Goal: Transaction & Acquisition: Purchase product/service

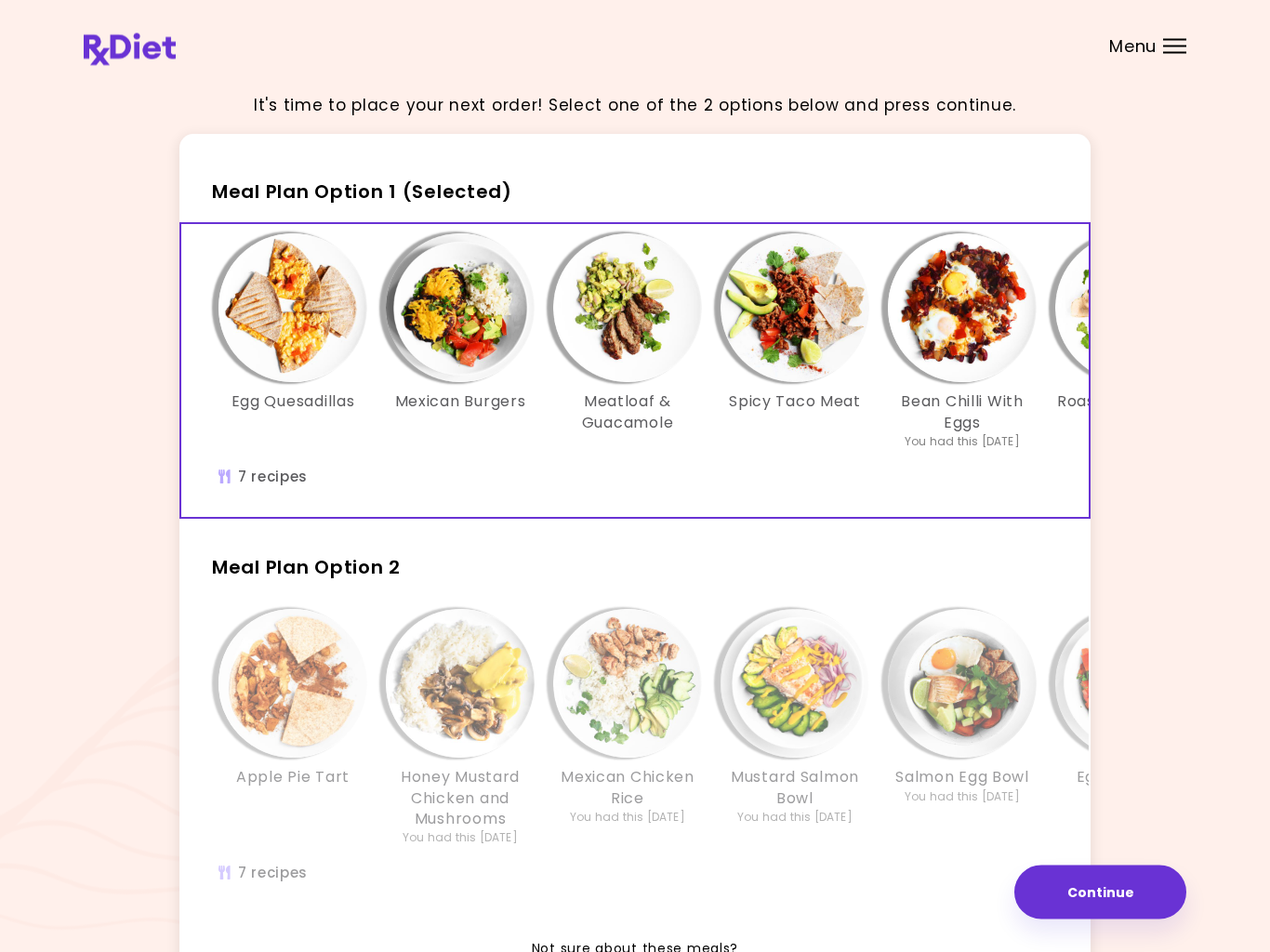
click at [635, 341] on img "Info - Meatloaf & Guacamole - Meal Plan Option 1 (Selected)" at bounding box center [628, 308] width 149 height 149
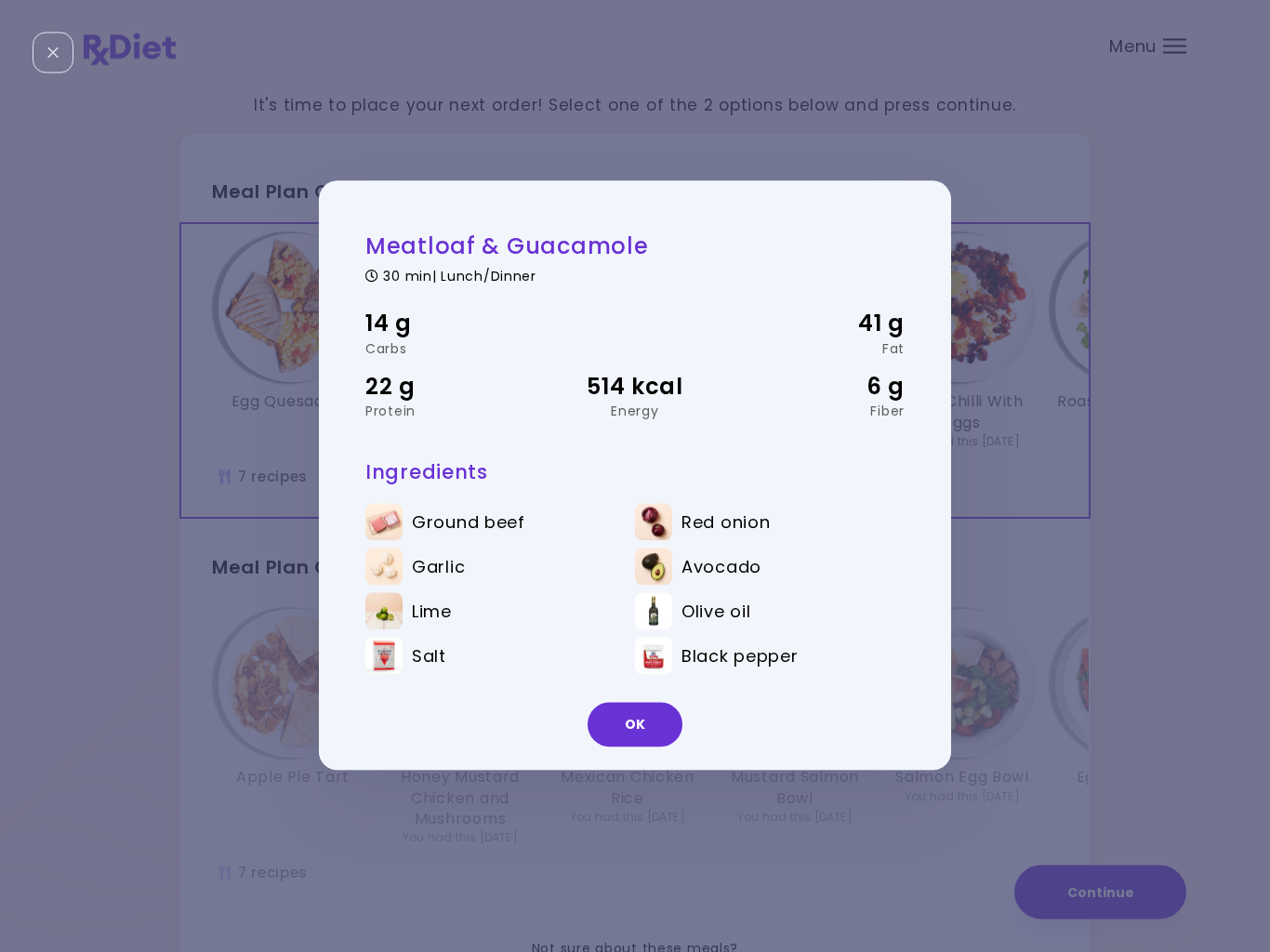
scroll to position [2, 0]
click at [649, 733] on button "OK" at bounding box center [635, 725] width 95 height 45
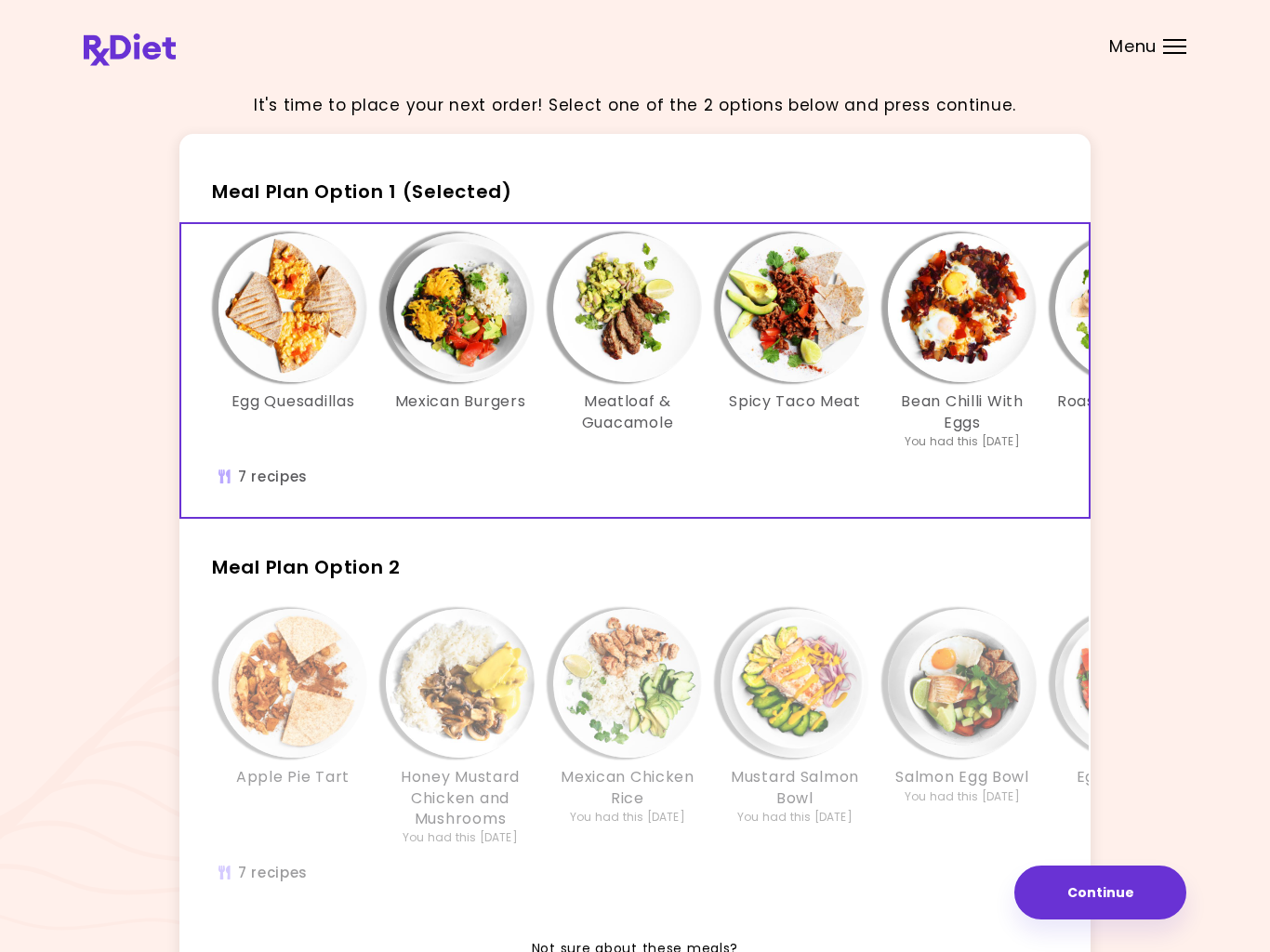
click at [789, 330] on img "Info - Spicy Taco Meat - Meal Plan Option 1 (Selected)" at bounding box center [795, 307] width 149 height 149
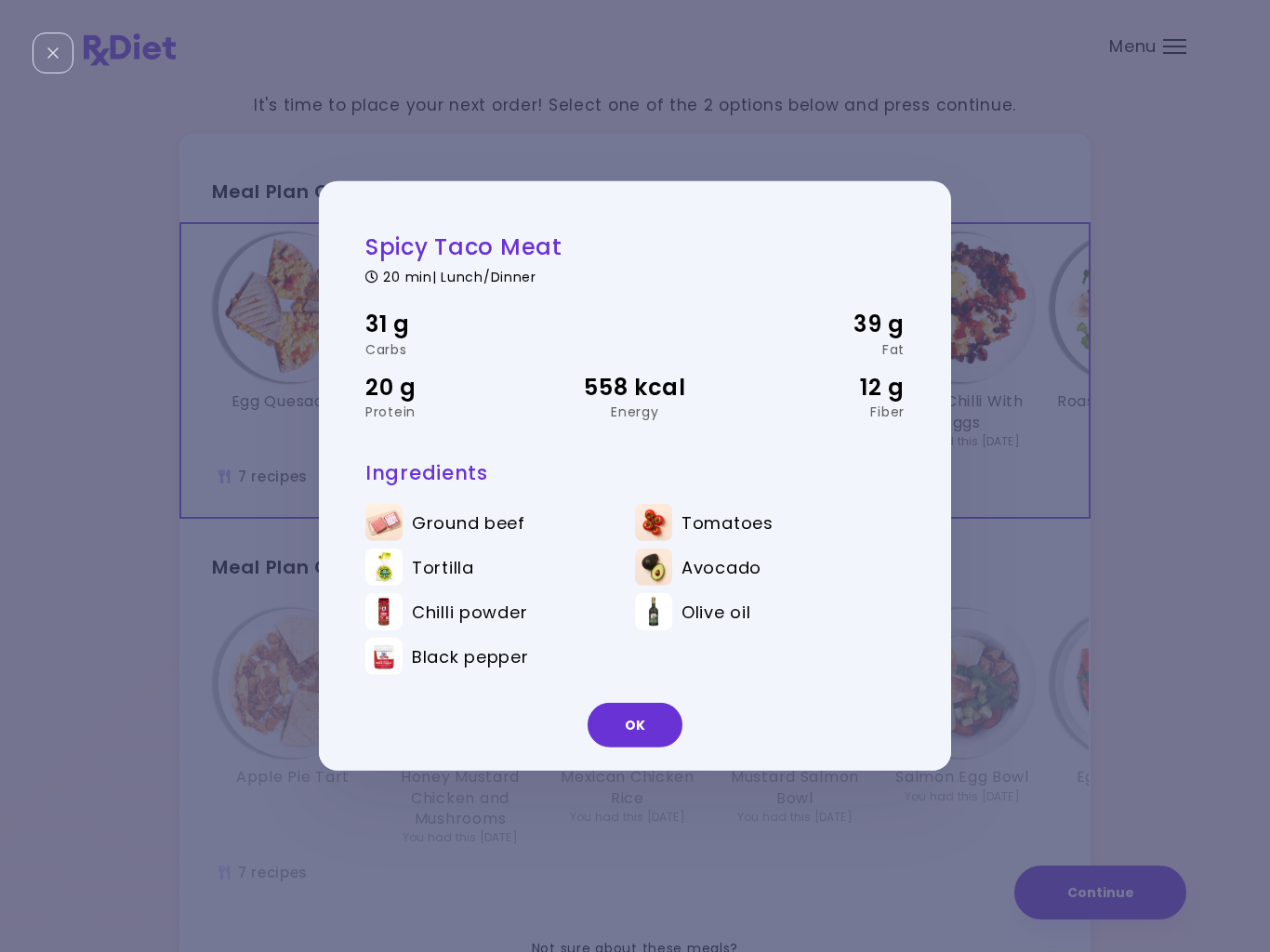
click at [656, 756] on div "OK" at bounding box center [635, 731] width 633 height 77
click at [654, 726] on button "OK" at bounding box center [635, 725] width 95 height 45
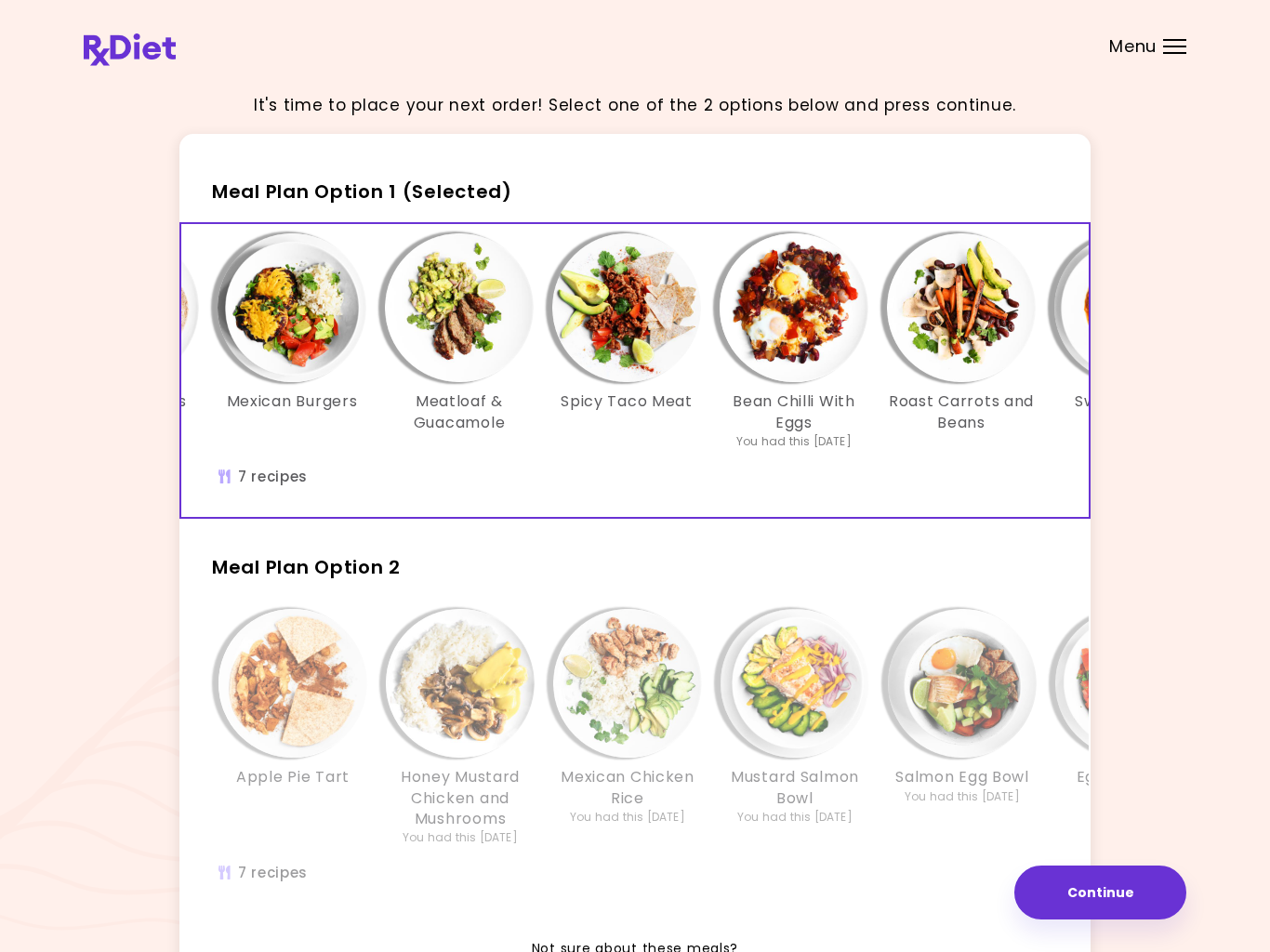
scroll to position [0, 175]
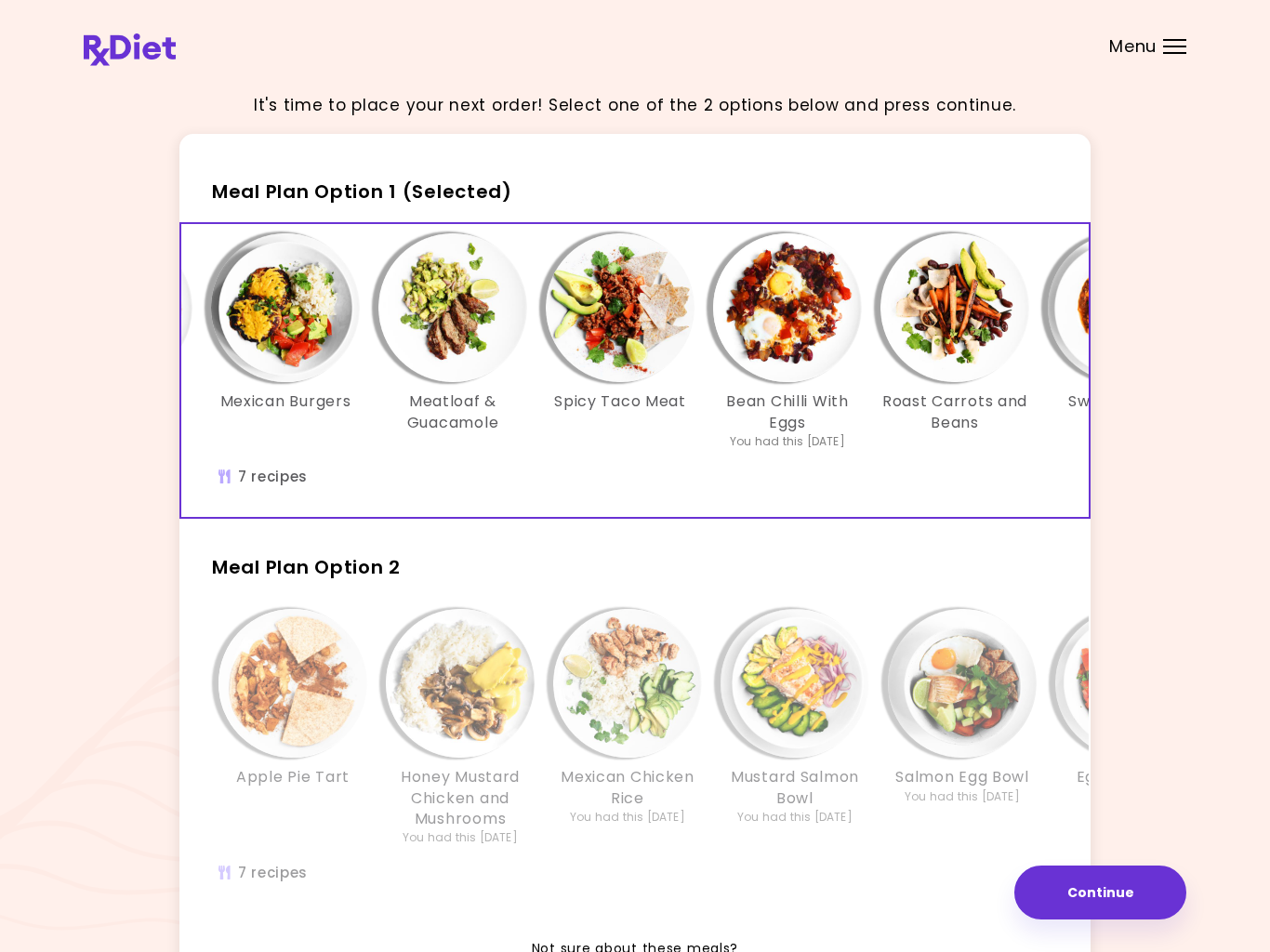
click at [795, 344] on img "Info - Bean Chilli With Eggs - Meal Plan Option 1 (Selected)" at bounding box center [787, 307] width 149 height 149
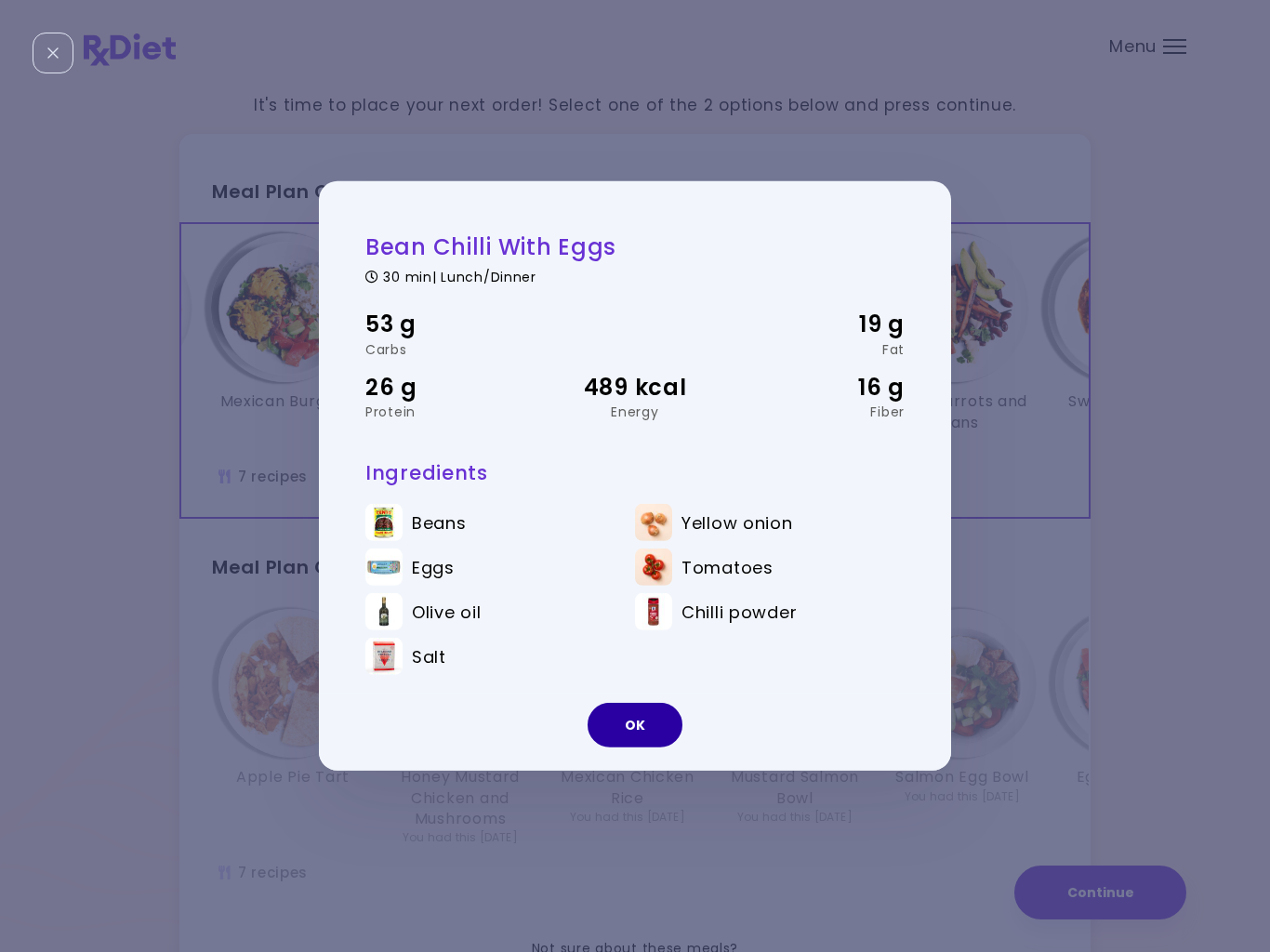
click at [670, 730] on button "OK" at bounding box center [635, 725] width 95 height 45
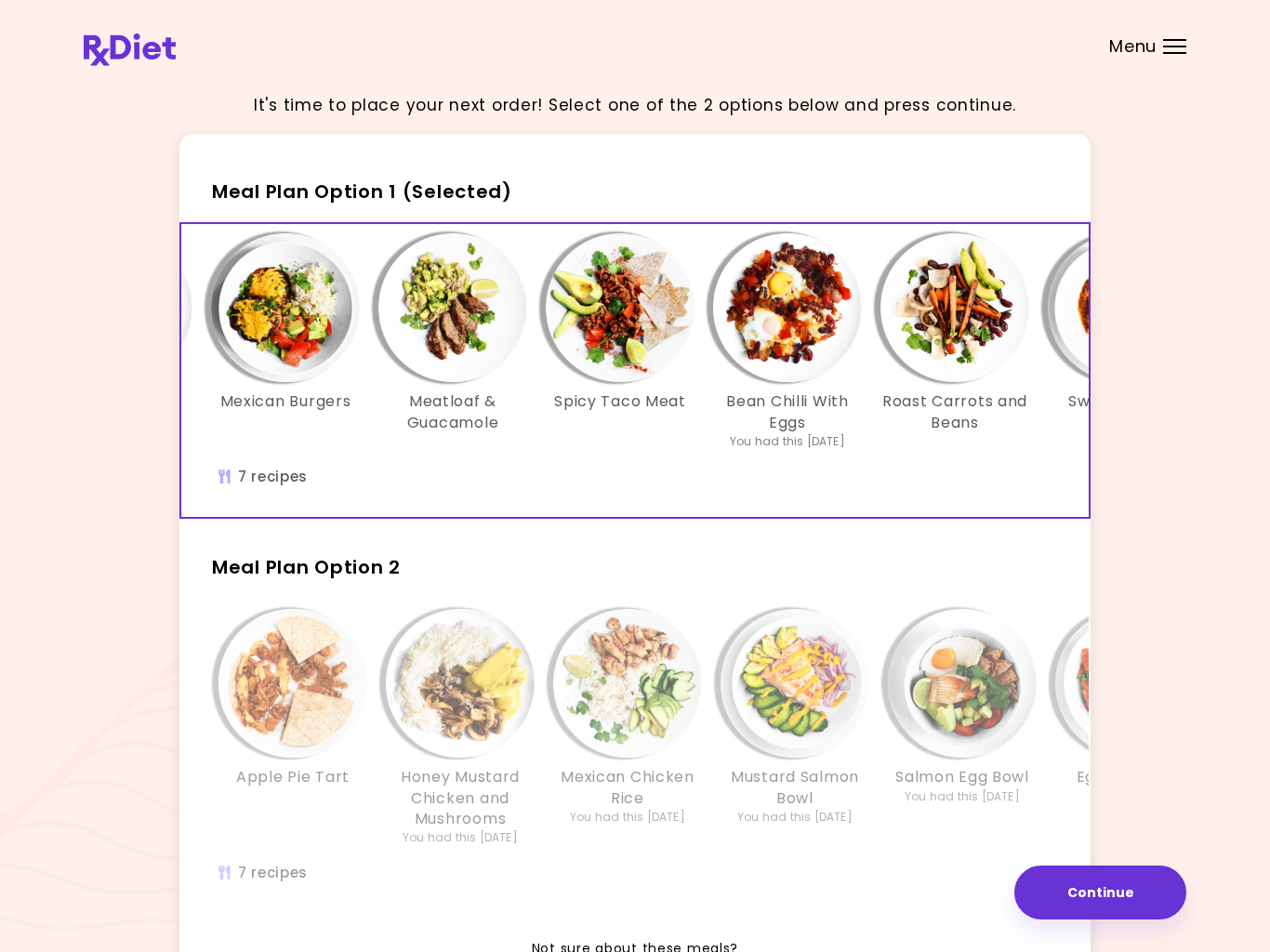
click at [960, 311] on img "Info - Roast Carrots and Beans - Meal Plan Option 1 (Selected)" at bounding box center [955, 307] width 149 height 149
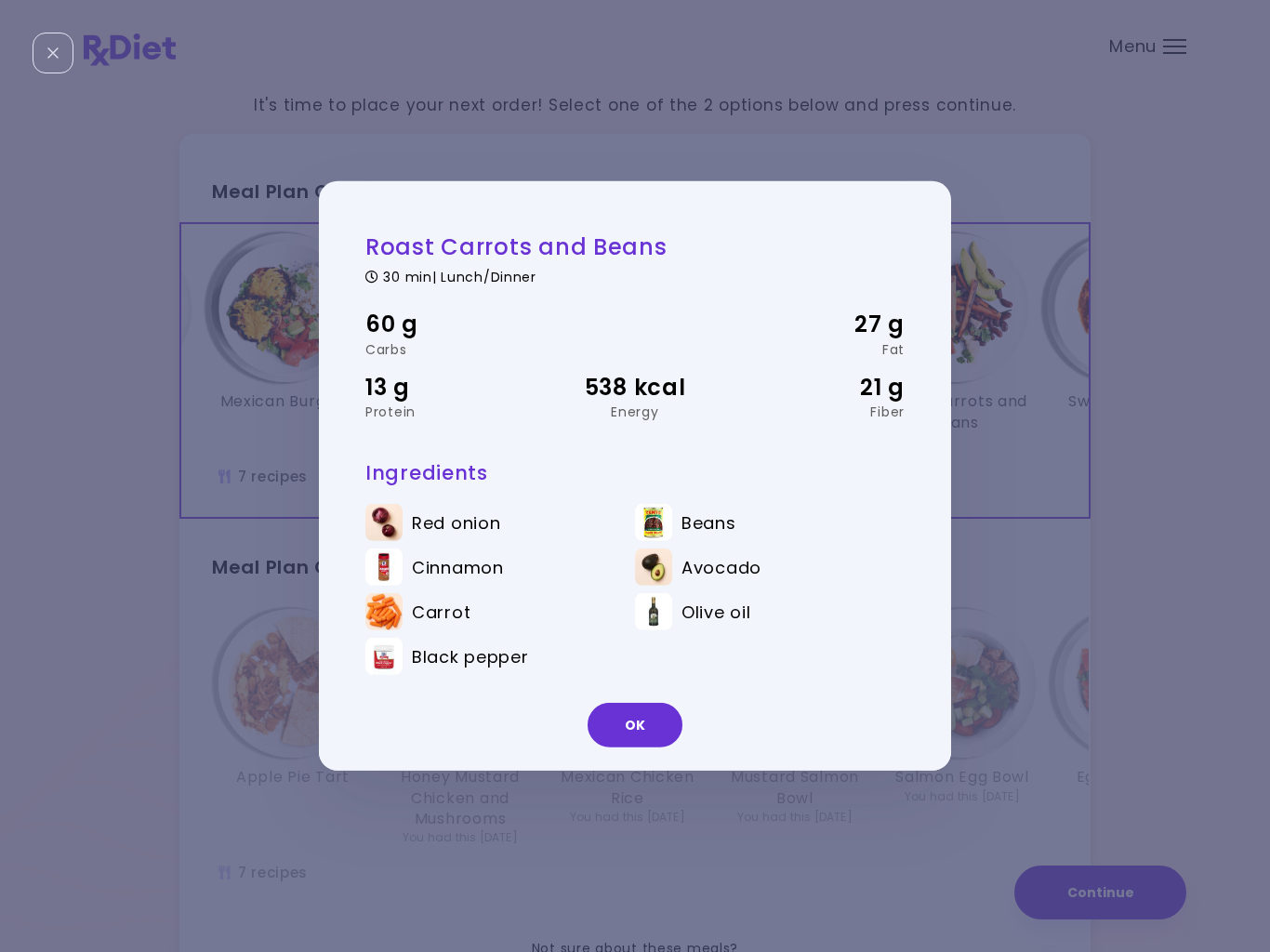
click at [653, 732] on button "OK" at bounding box center [635, 725] width 95 height 45
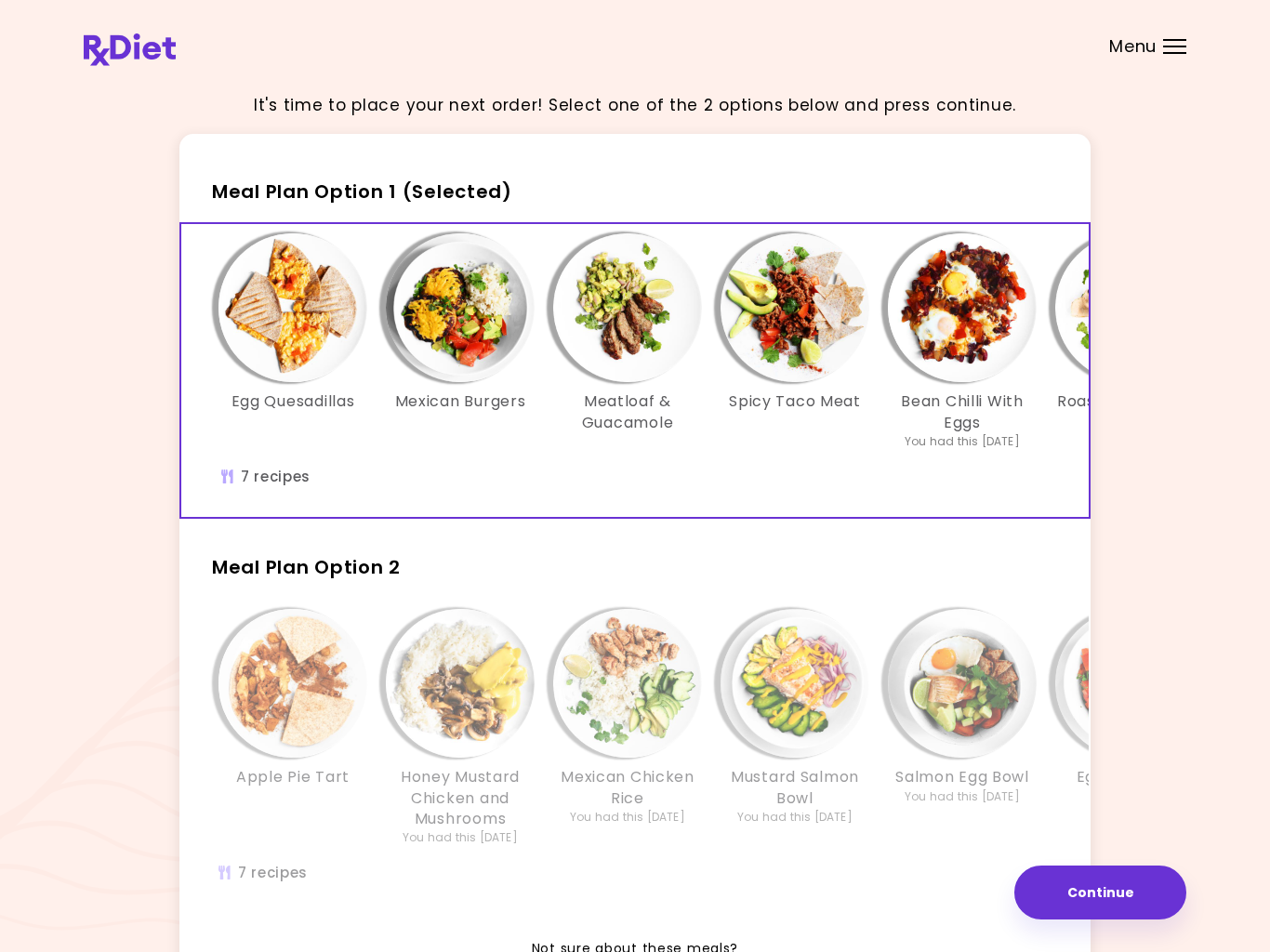
scroll to position [0, 0]
click at [462, 331] on img "Info - Mexican Burgers - Meal Plan Option 1 (Selected)" at bounding box center [460, 307] width 149 height 149
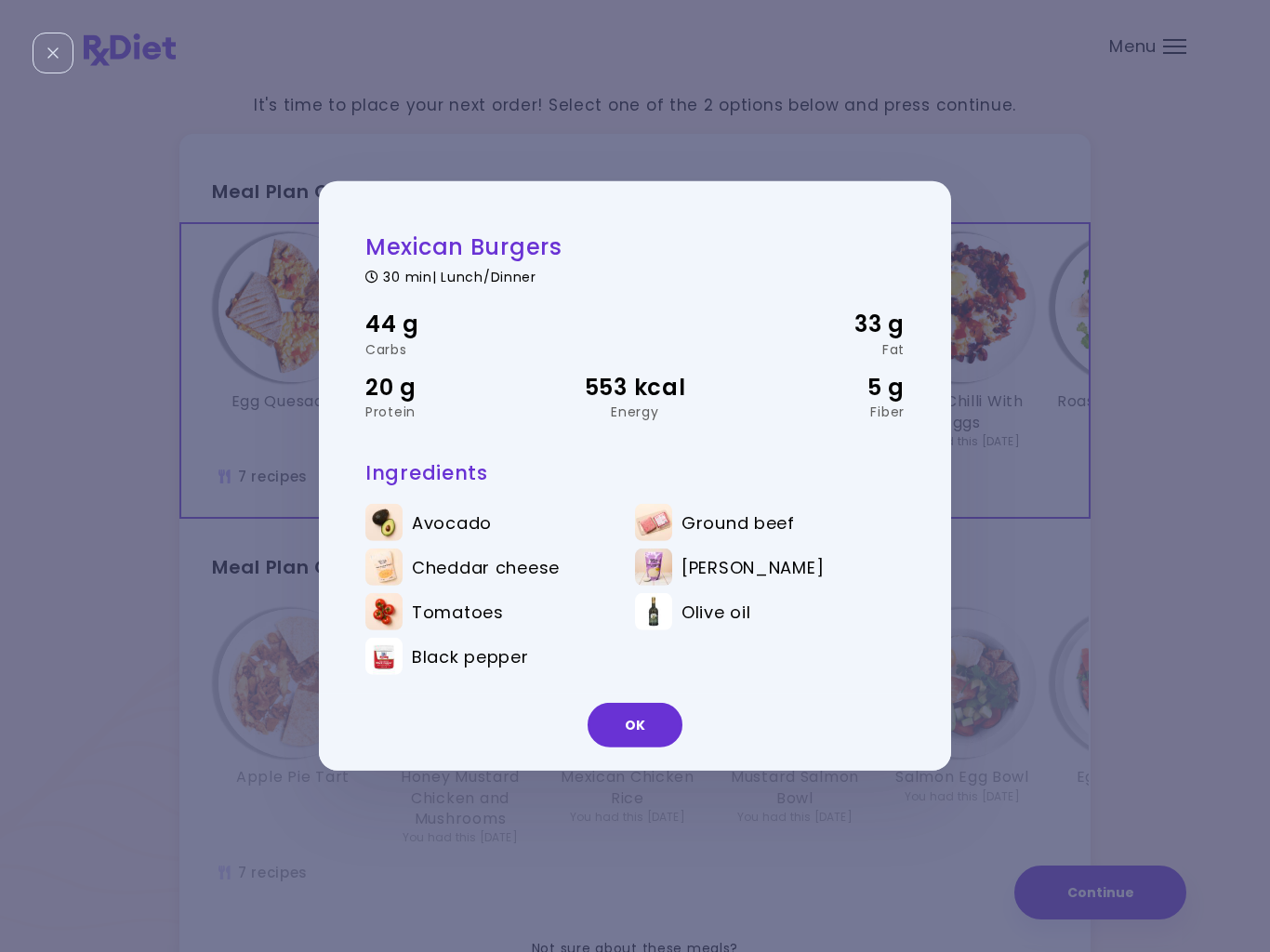
click at [643, 746] on button "OK" at bounding box center [635, 725] width 95 height 45
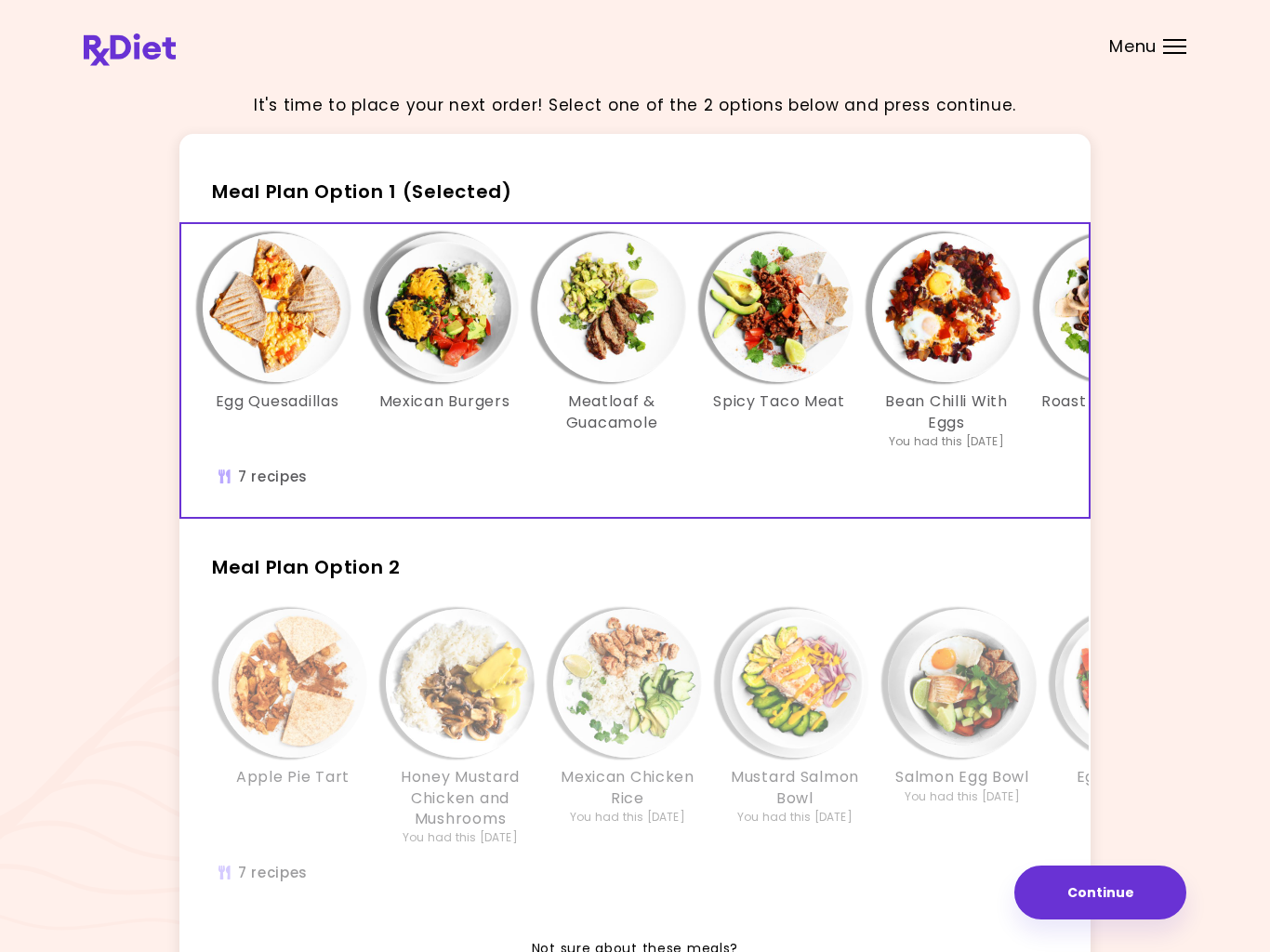
scroll to position [0, 18]
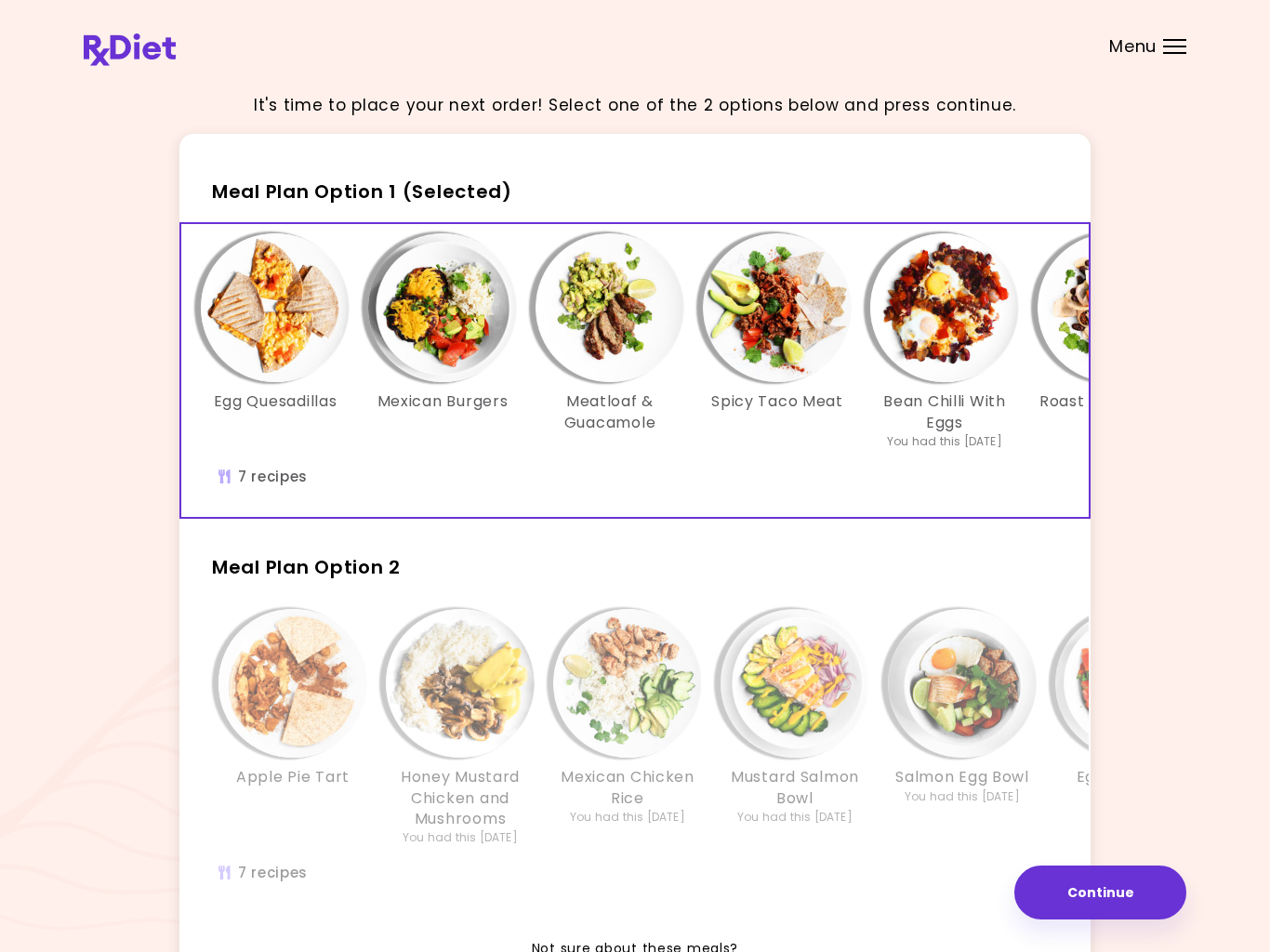
click at [641, 363] on img "Info - Meatloaf & Guacamole - Meal Plan Option 1 (Selected)" at bounding box center [610, 307] width 149 height 149
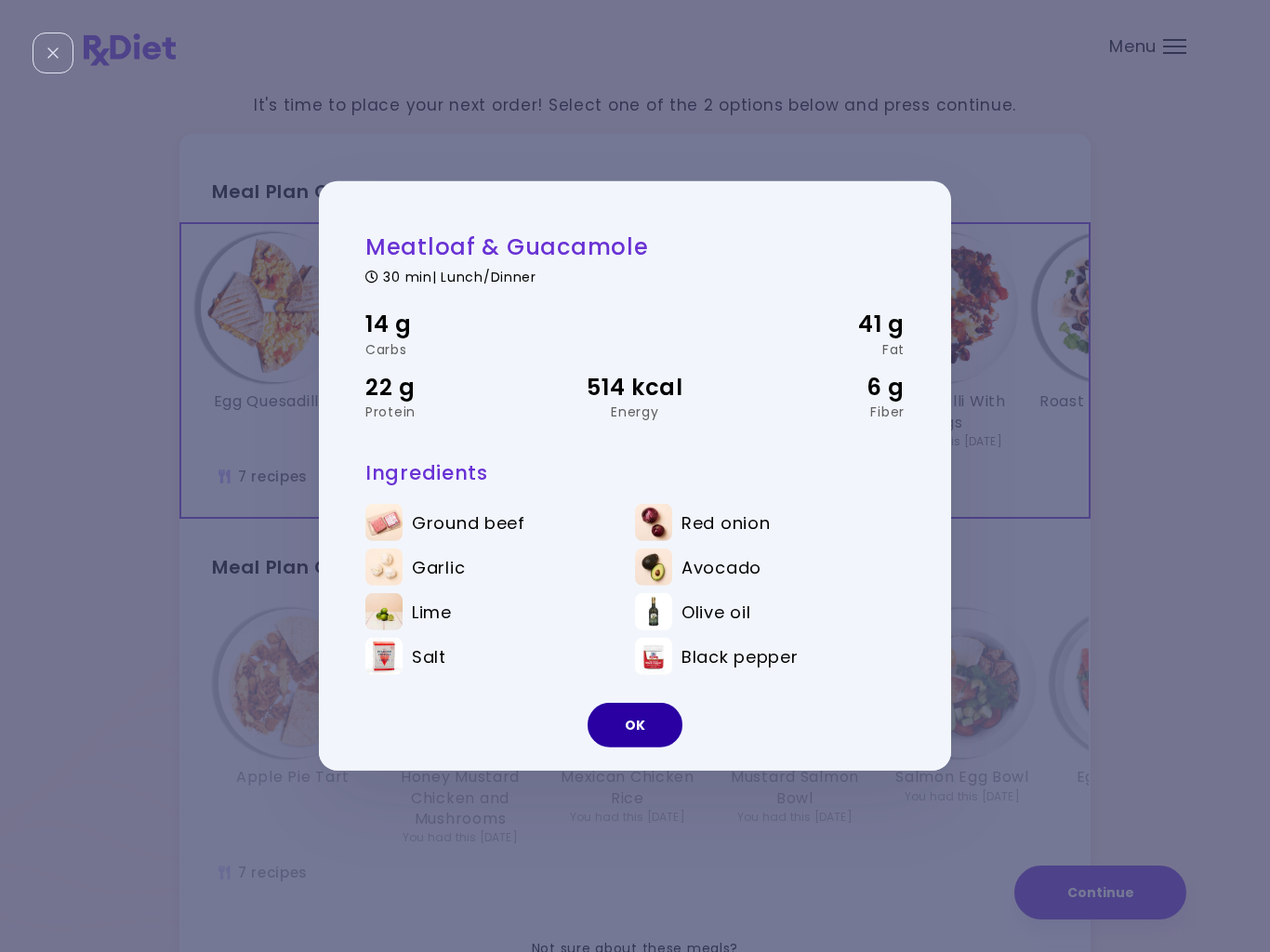
click at [654, 745] on button "OK" at bounding box center [635, 725] width 95 height 45
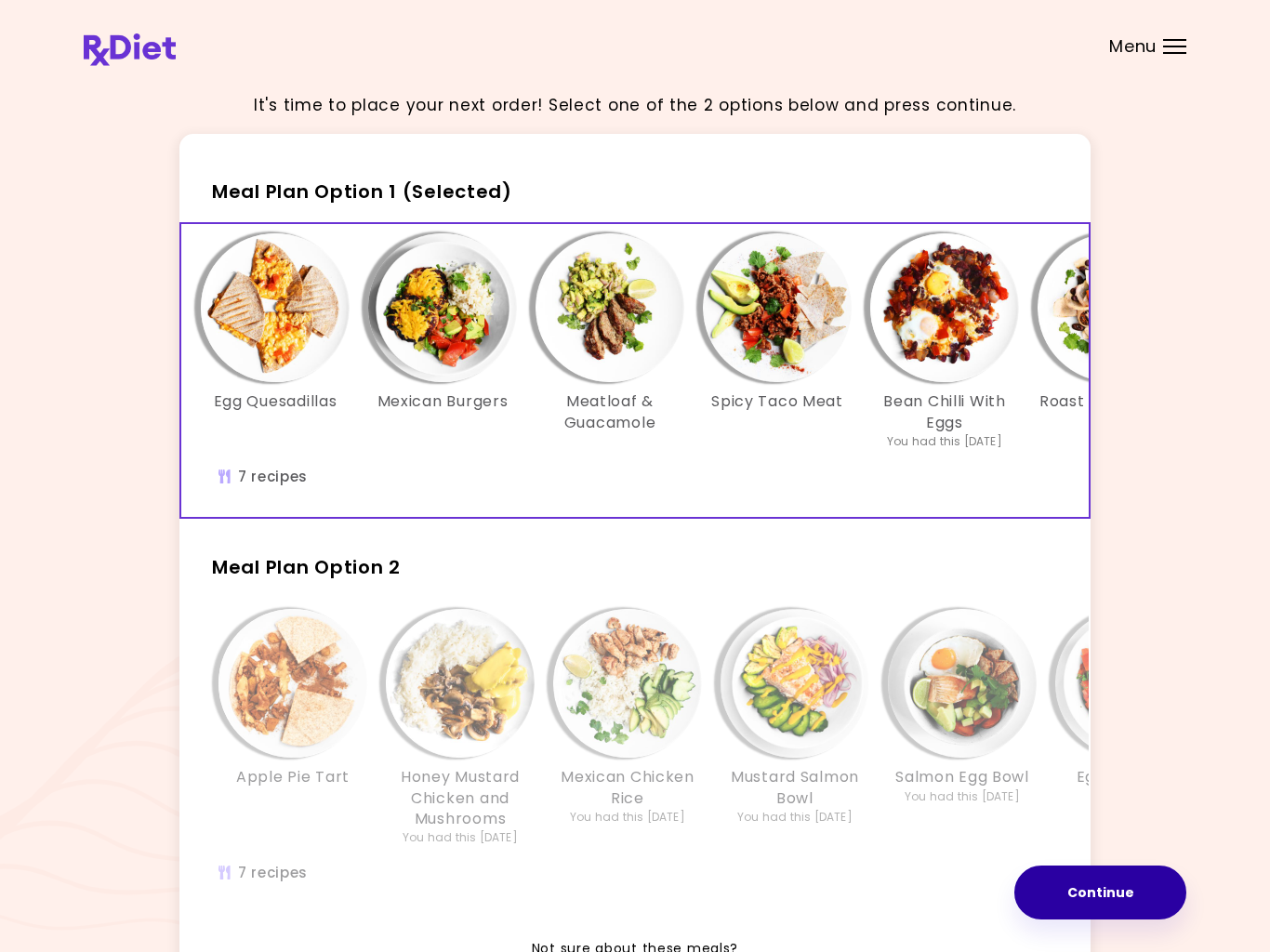
click at [1110, 900] on button "Continue" at bounding box center [1100, 892] width 172 height 54
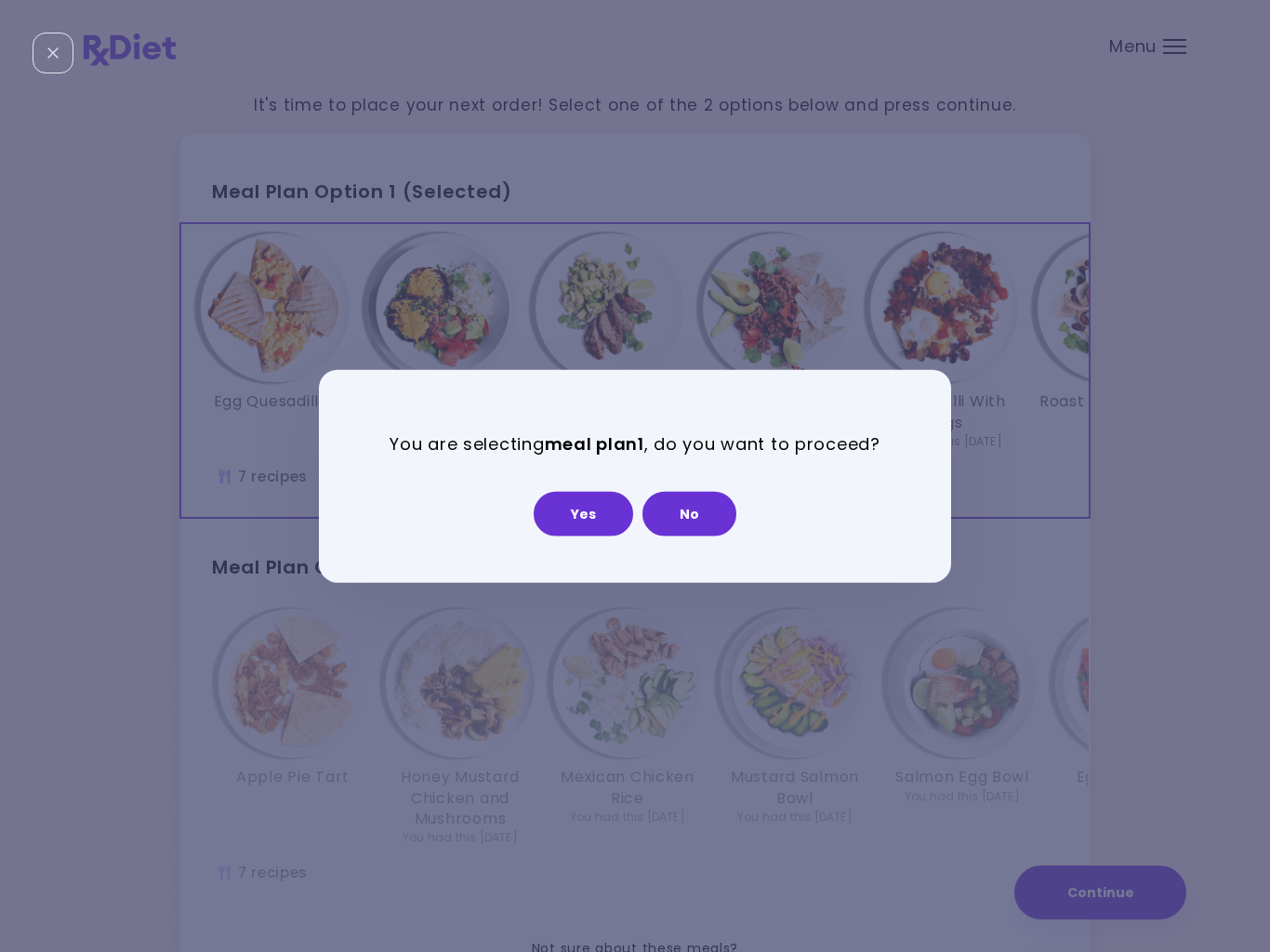
click at [593, 524] on button "Yes" at bounding box center [583, 513] width 100 height 45
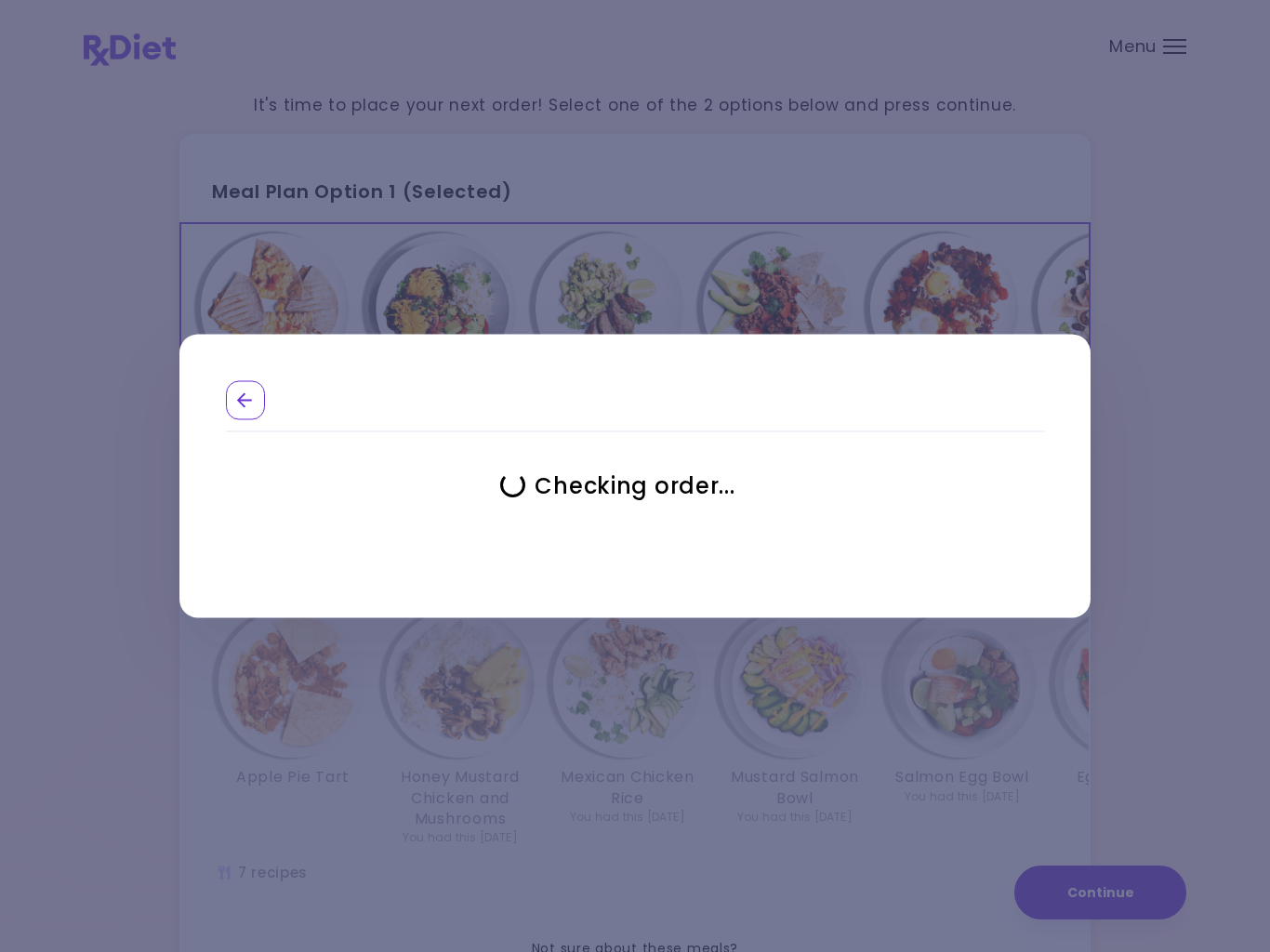
select select "**********"
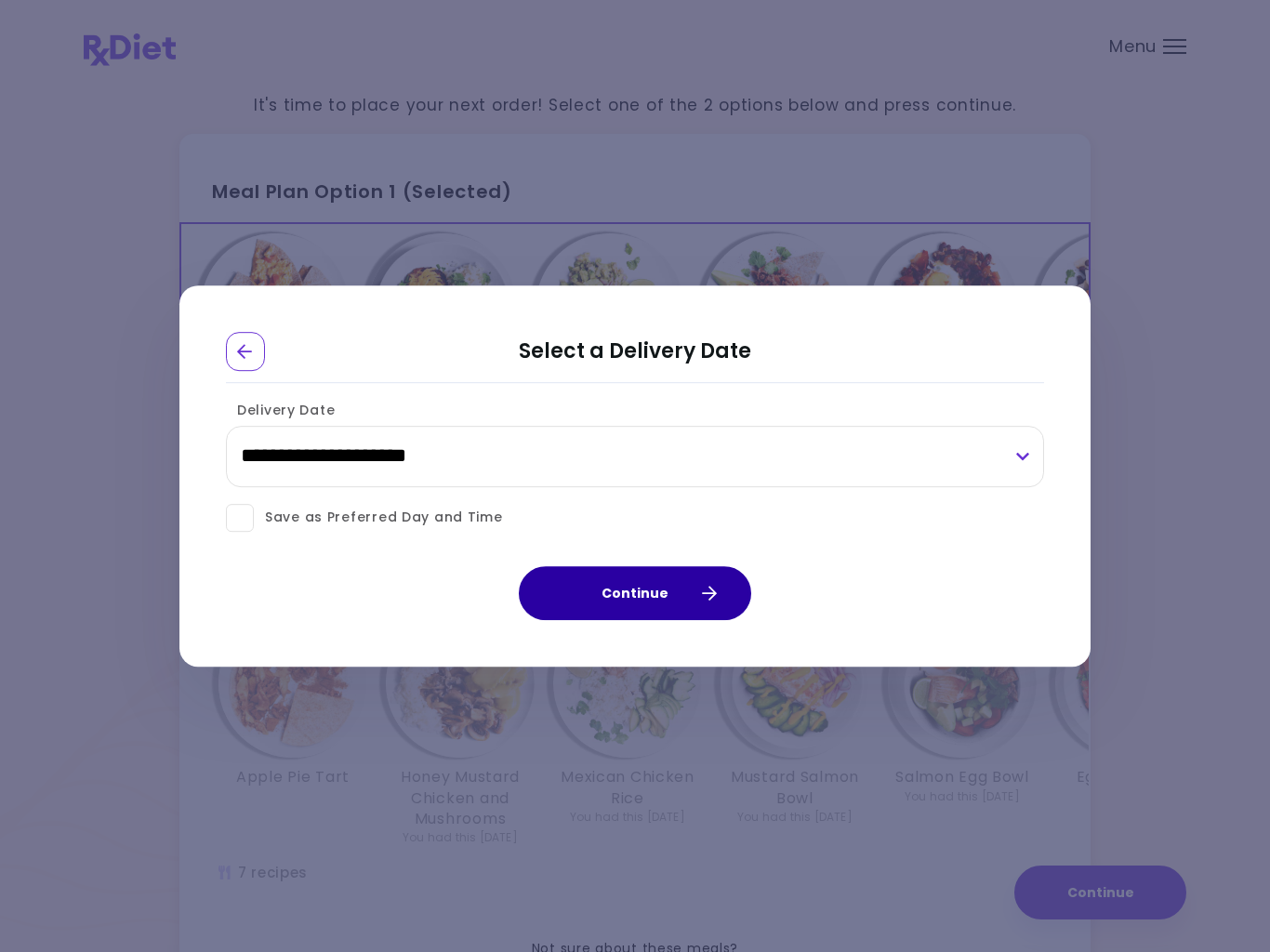
click at [609, 594] on button "Continue" at bounding box center [635, 593] width 232 height 54
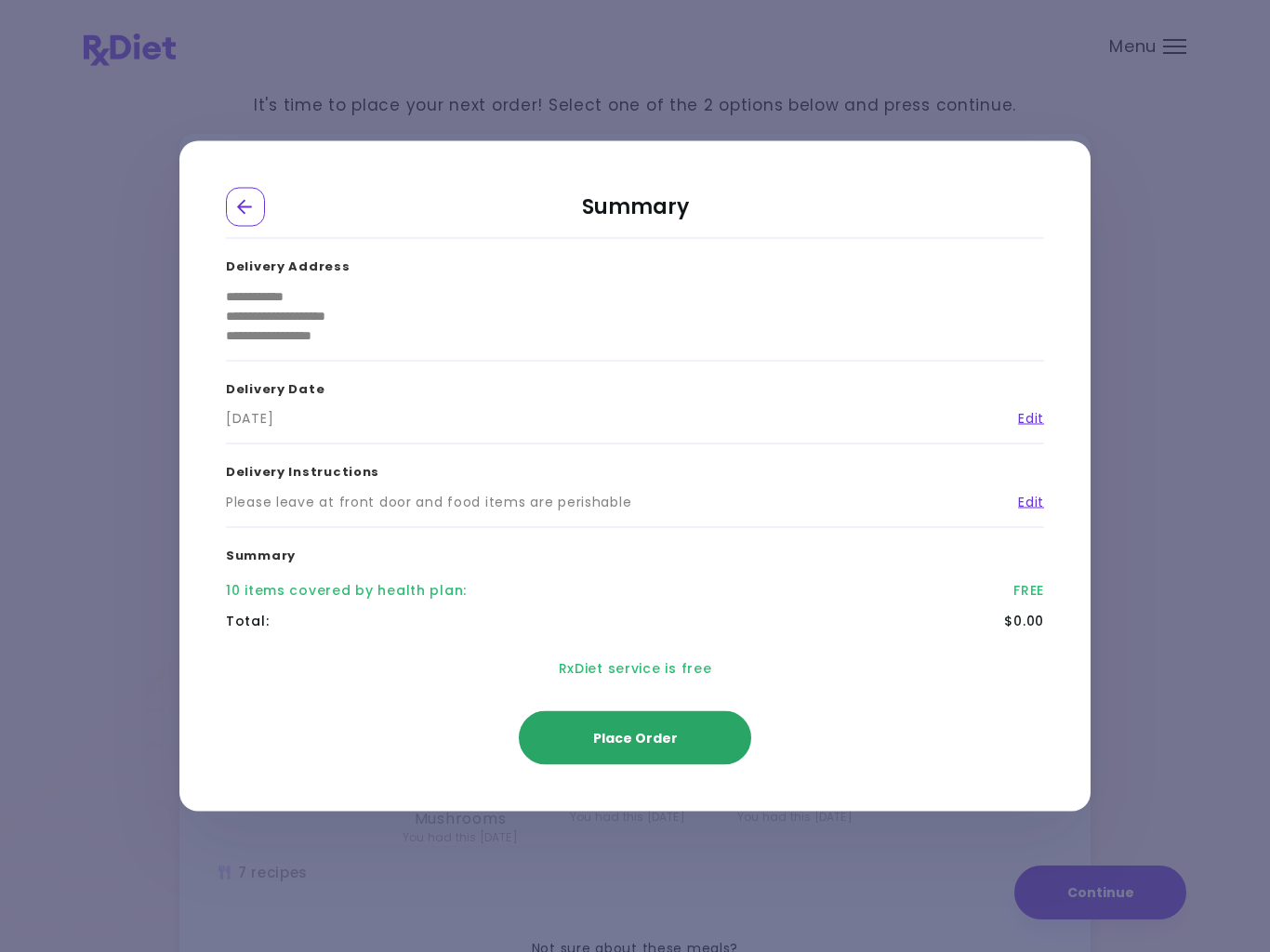
click at [656, 738] on span "Place Order" at bounding box center [635, 738] width 85 height 19
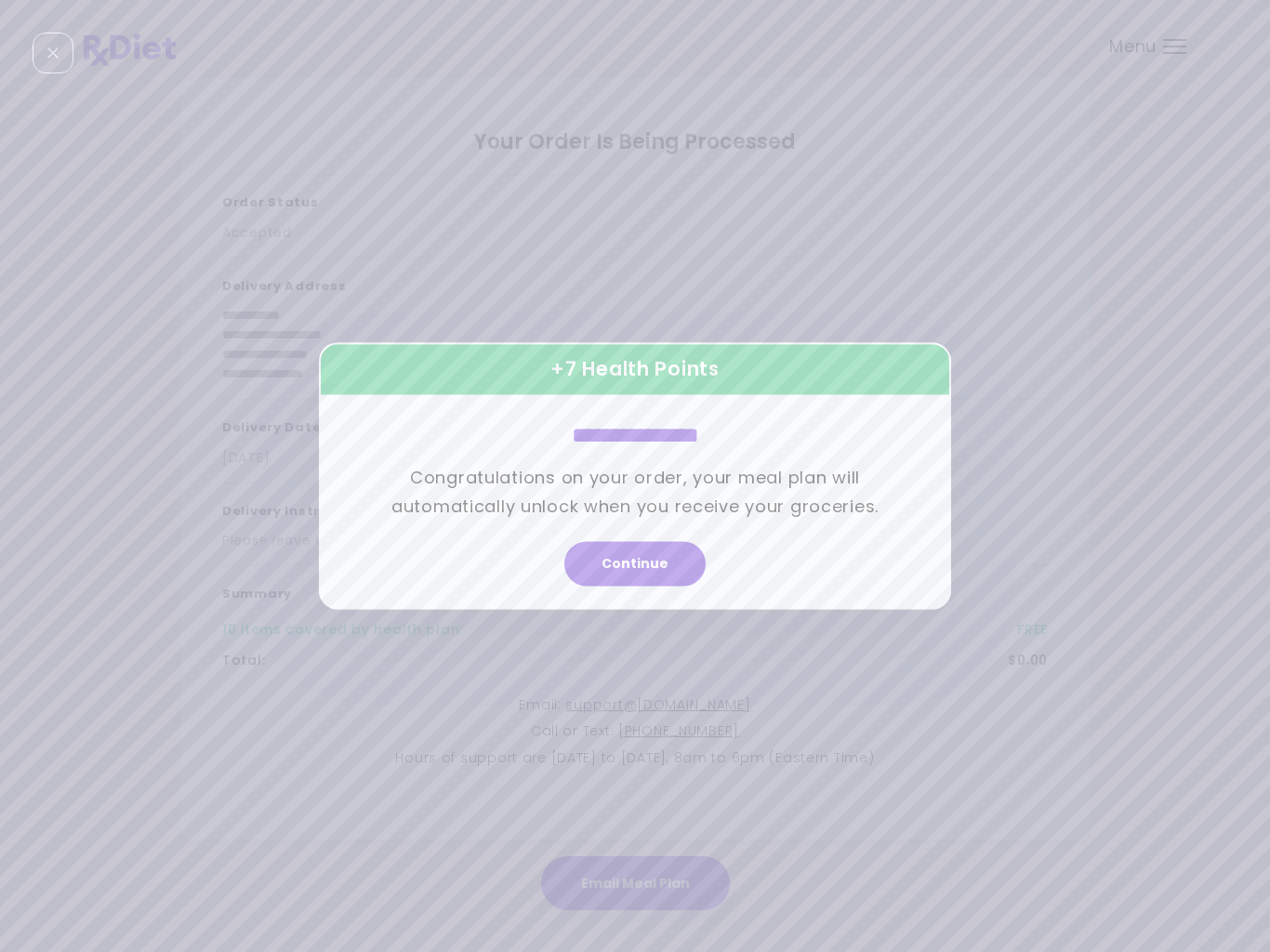
click at [638, 551] on button "Continue" at bounding box center [635, 564] width 142 height 45
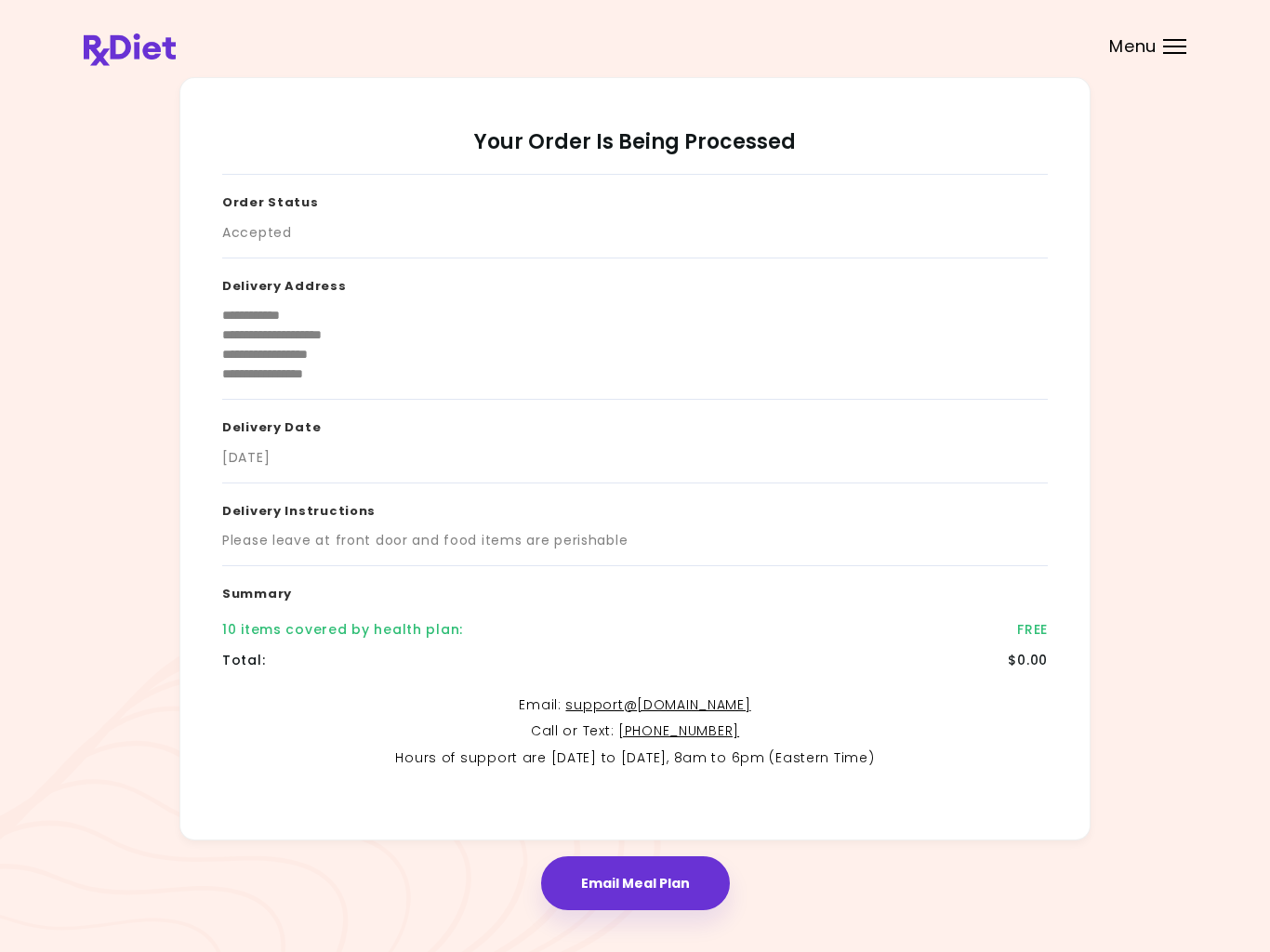
click at [647, 883] on button "Email Meal Plan" at bounding box center [635, 883] width 189 height 54
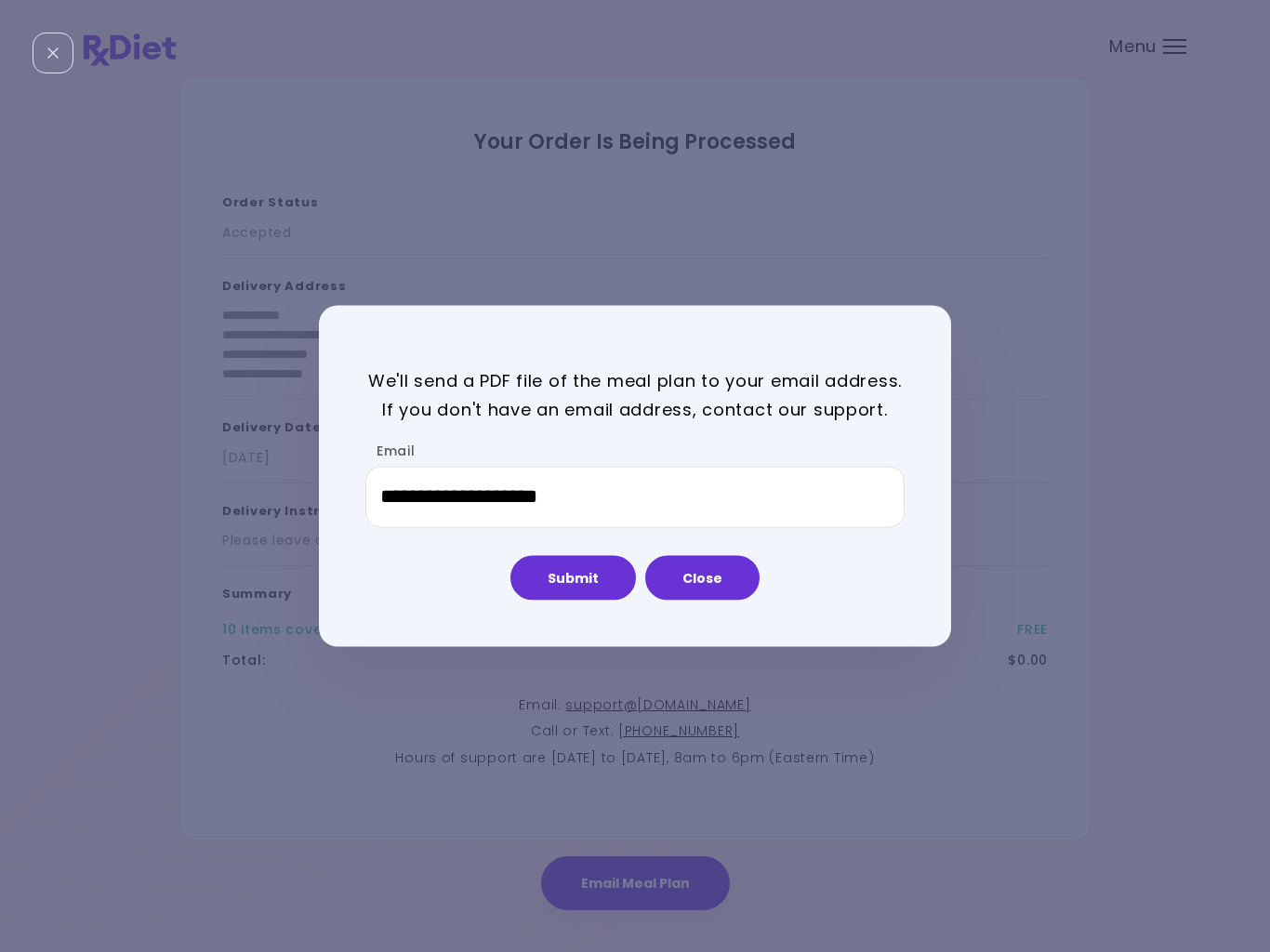
click at [568, 581] on button "Submit" at bounding box center [573, 578] width 126 height 45
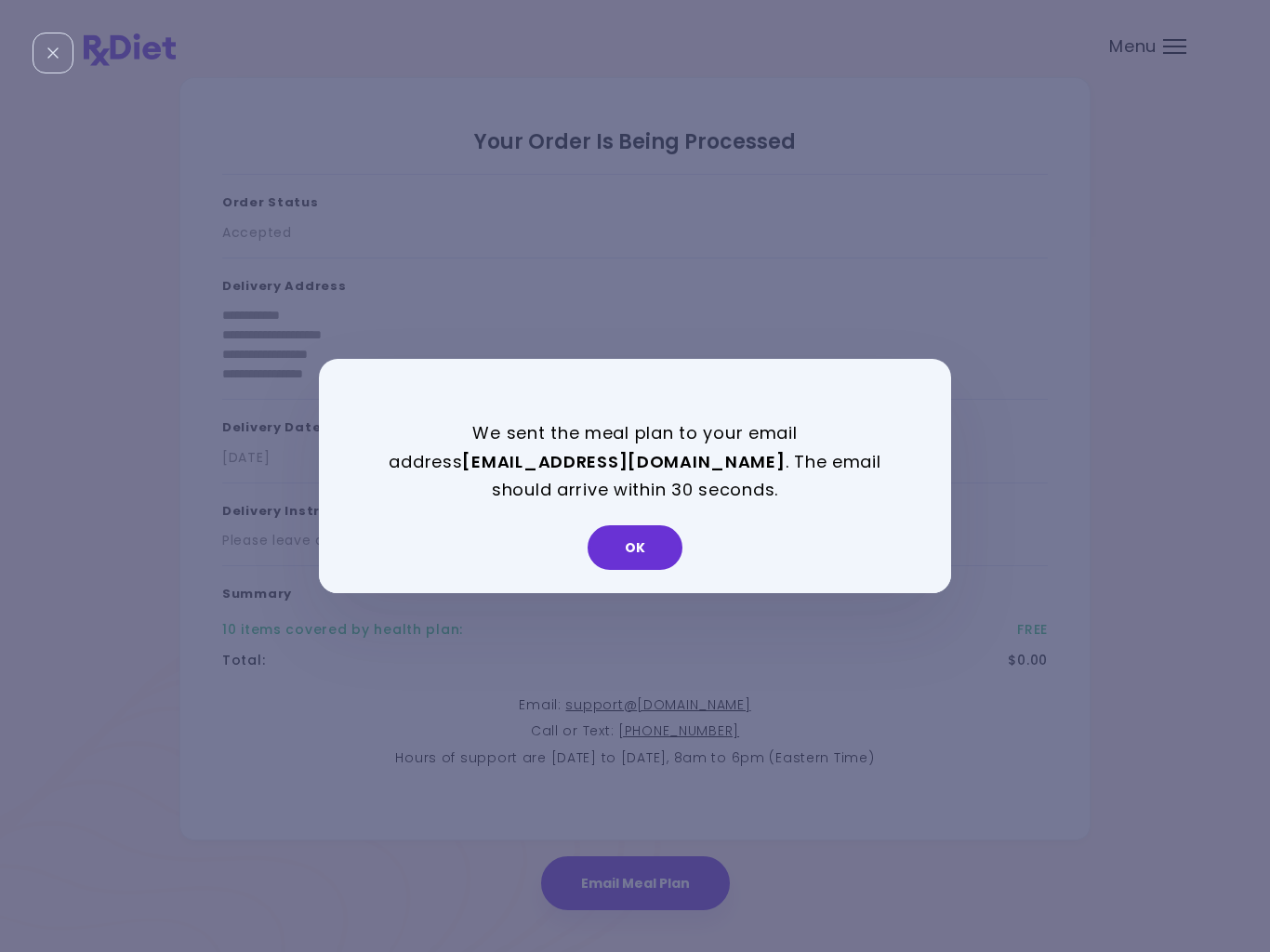
click at [627, 535] on button "OK" at bounding box center [635, 548] width 95 height 45
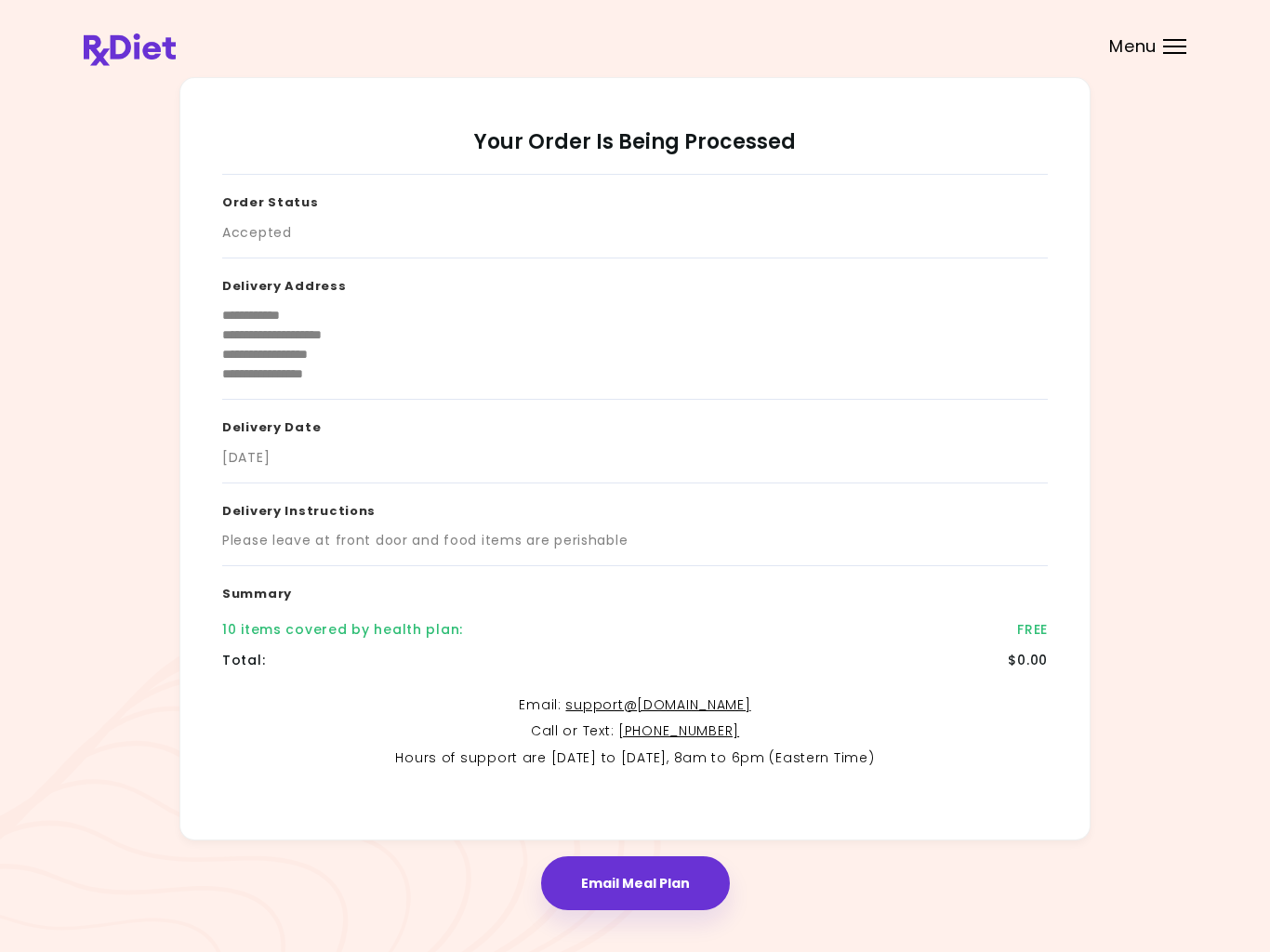
click at [650, 881] on button "Email Meal Plan" at bounding box center [635, 883] width 189 height 54
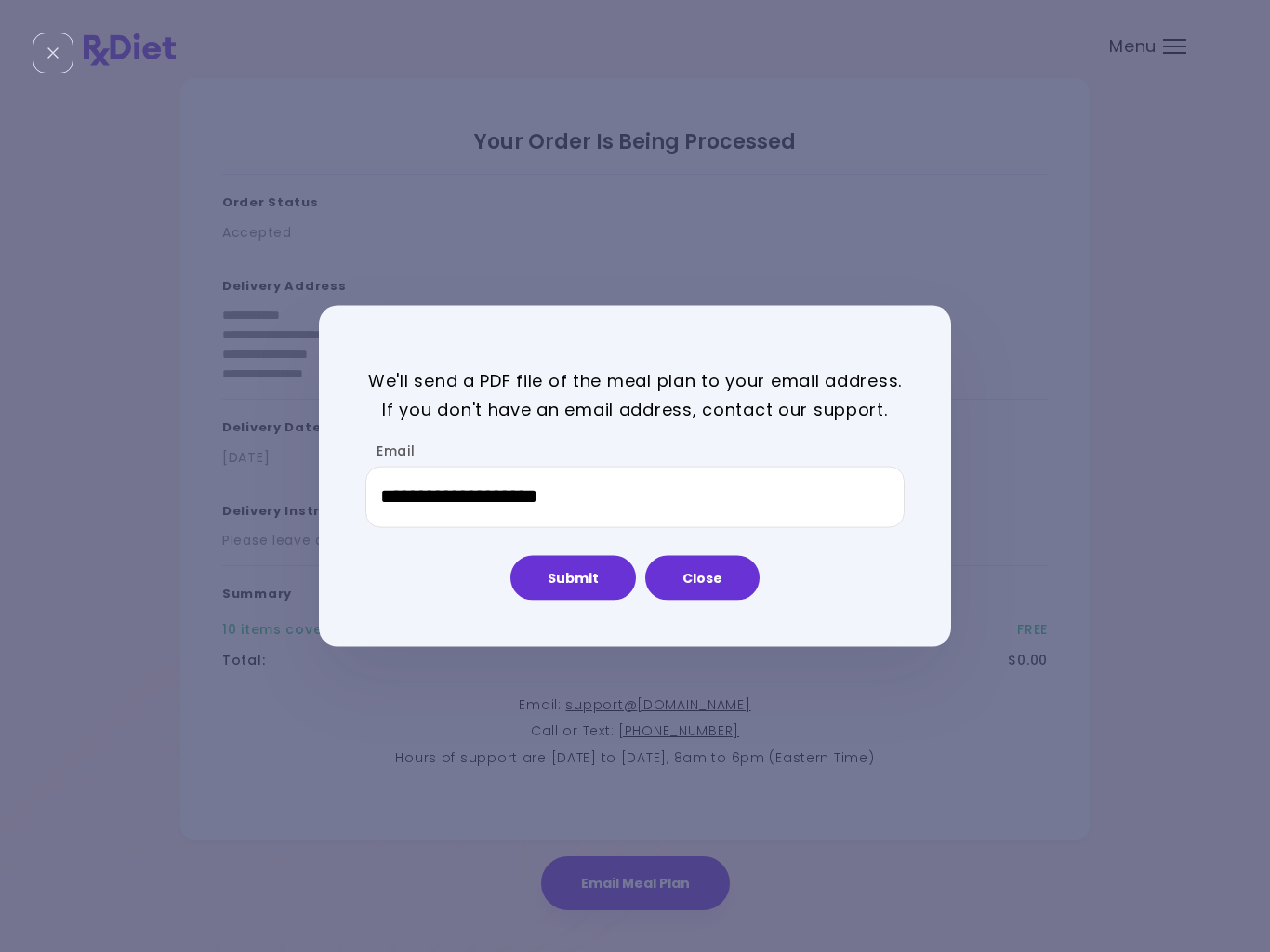
click at [706, 584] on button "Close" at bounding box center [703, 578] width 115 height 45
